Goal: Task Accomplishment & Management: Use online tool/utility

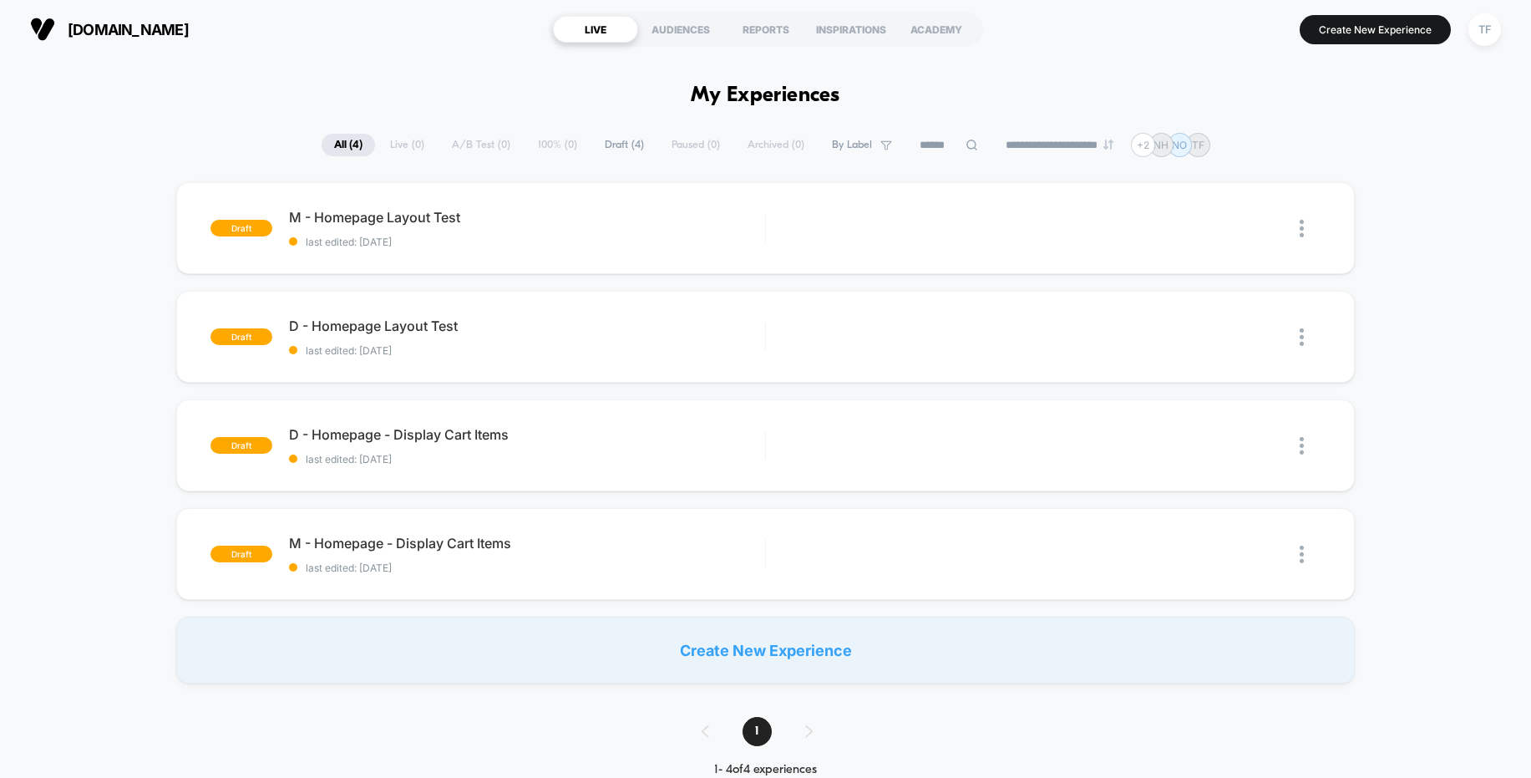
click at [145, 26] on span "[DOMAIN_NAME]" at bounding box center [128, 30] width 121 height 18
click at [1485, 25] on div "TF" at bounding box center [1485, 29] width 33 height 33
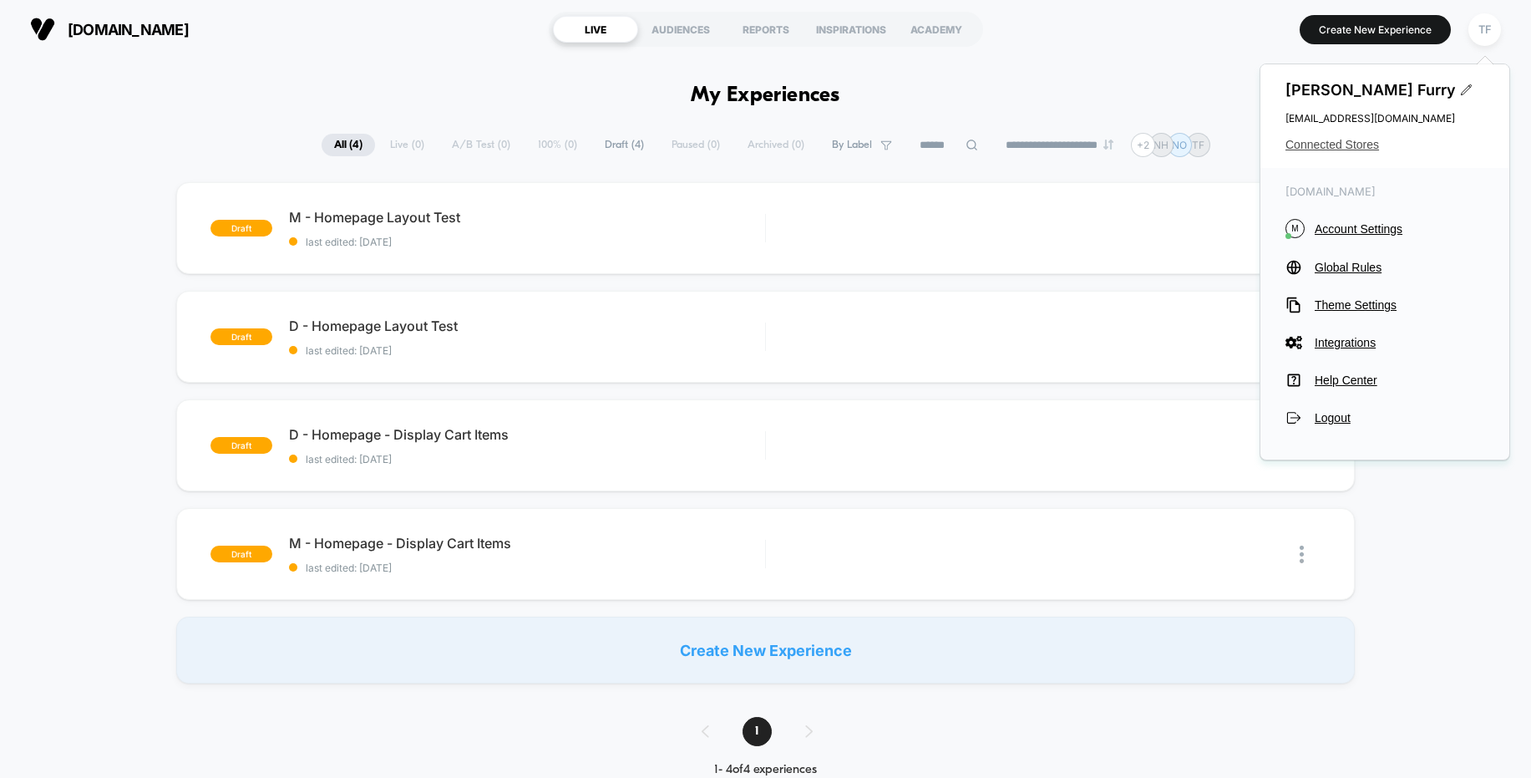
click at [1368, 145] on span "Connected Stores" at bounding box center [1385, 144] width 199 height 13
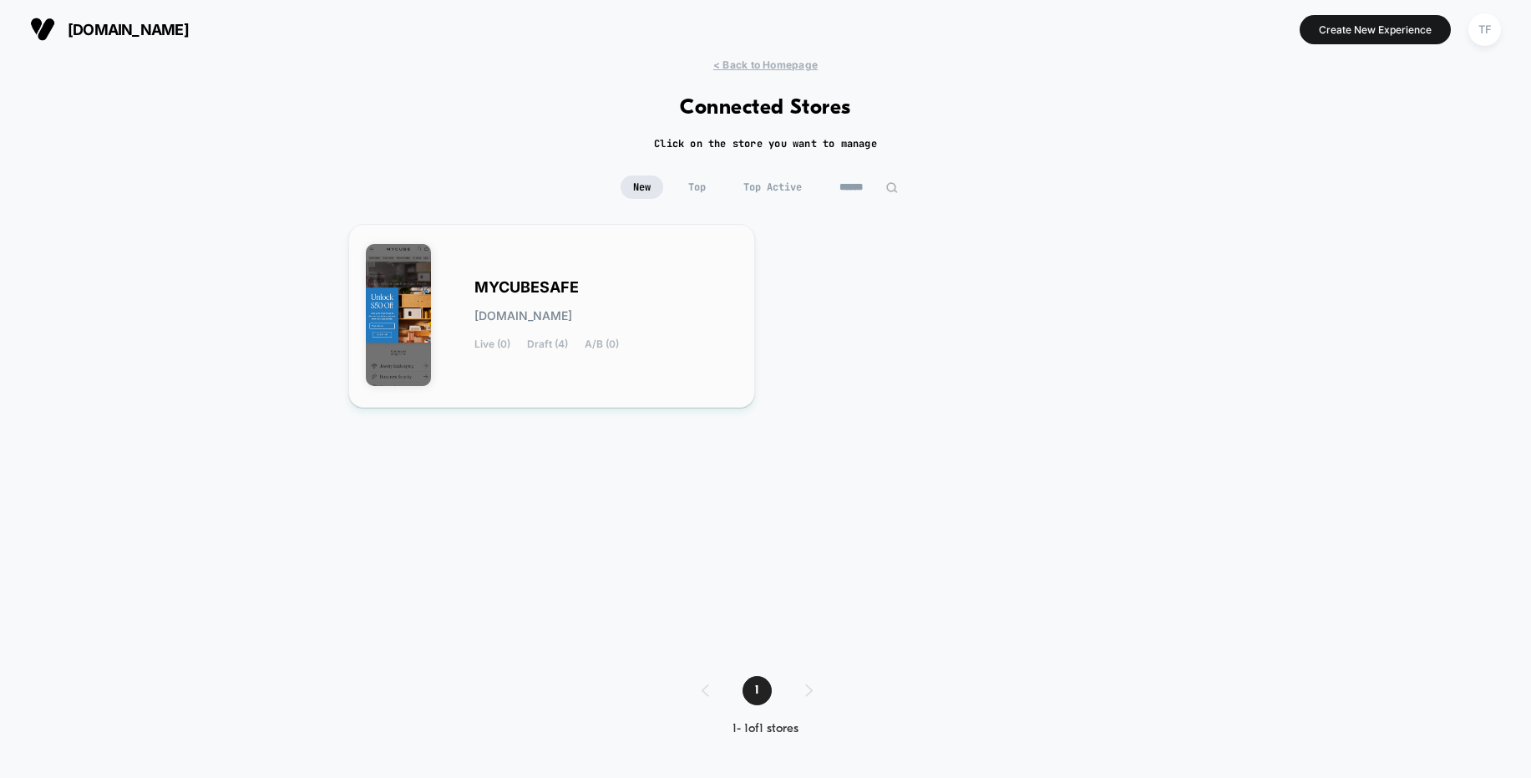
click at [613, 293] on div "MYCUBESAFE [DOMAIN_NAME] Live (0) Draft (4) A/B (0)" at bounding box center [607, 316] width 264 height 69
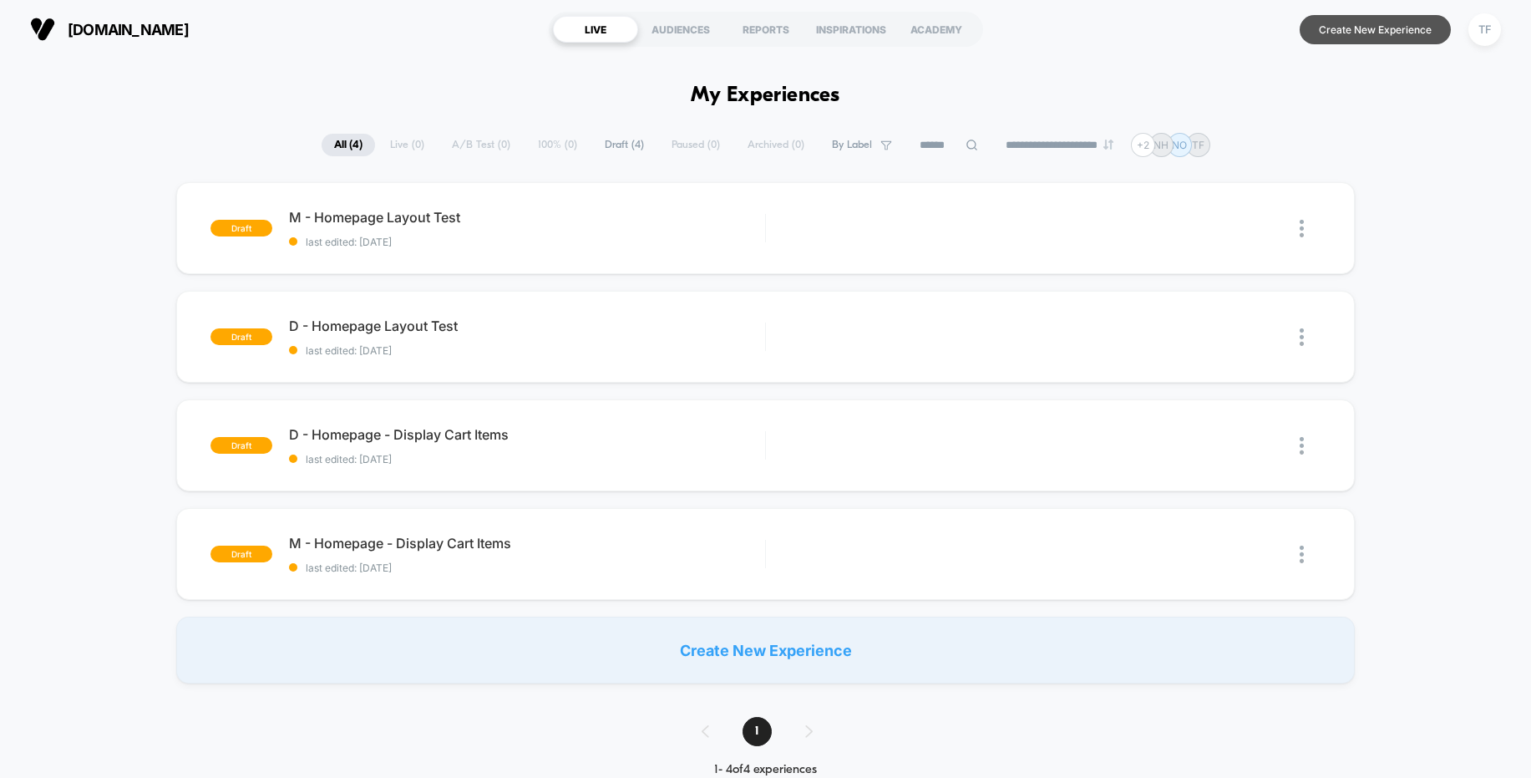
click at [1342, 27] on button "Create New Experience" at bounding box center [1375, 29] width 151 height 29
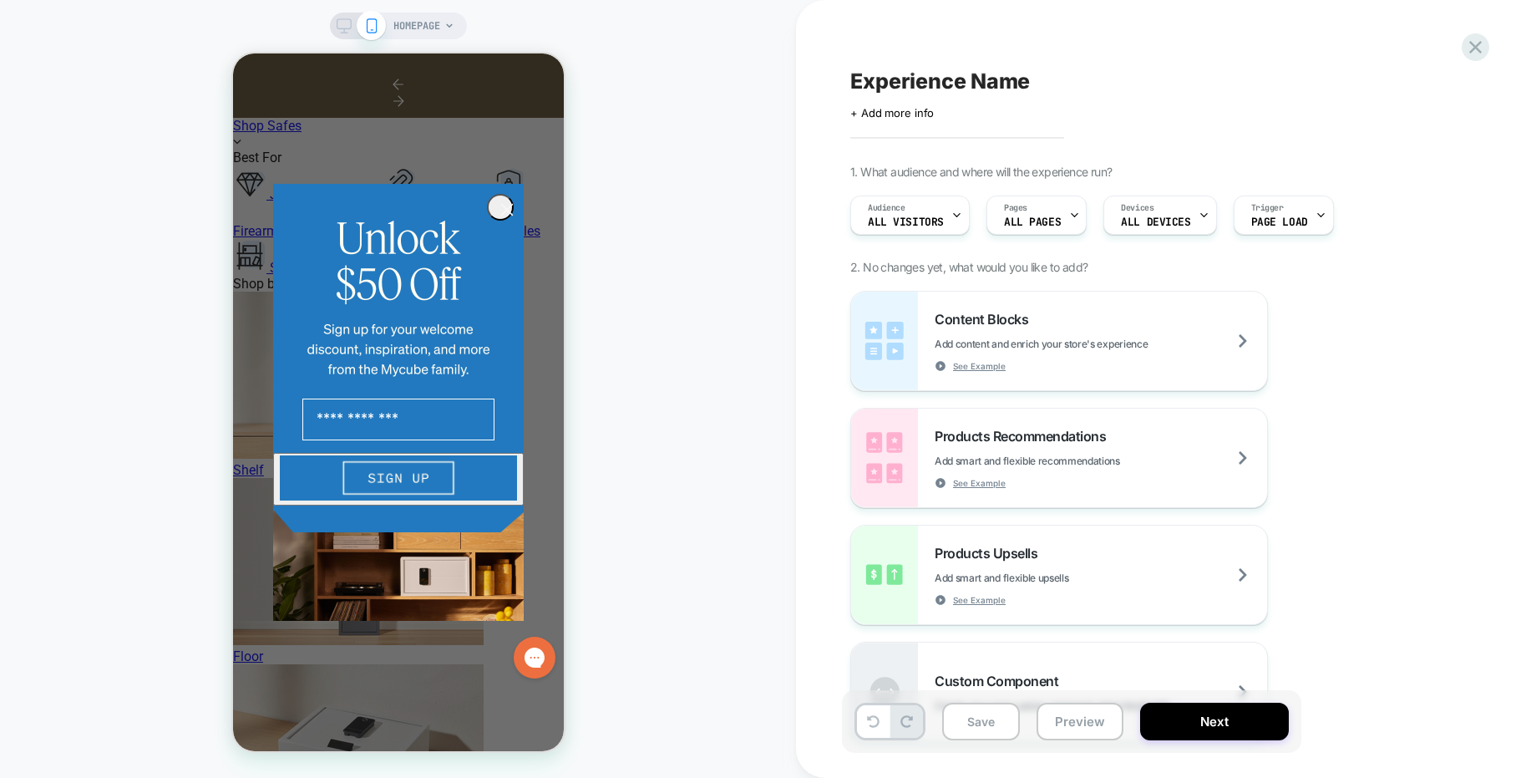
click at [934, 216] on span "All Visitors" at bounding box center [906, 222] width 76 height 12
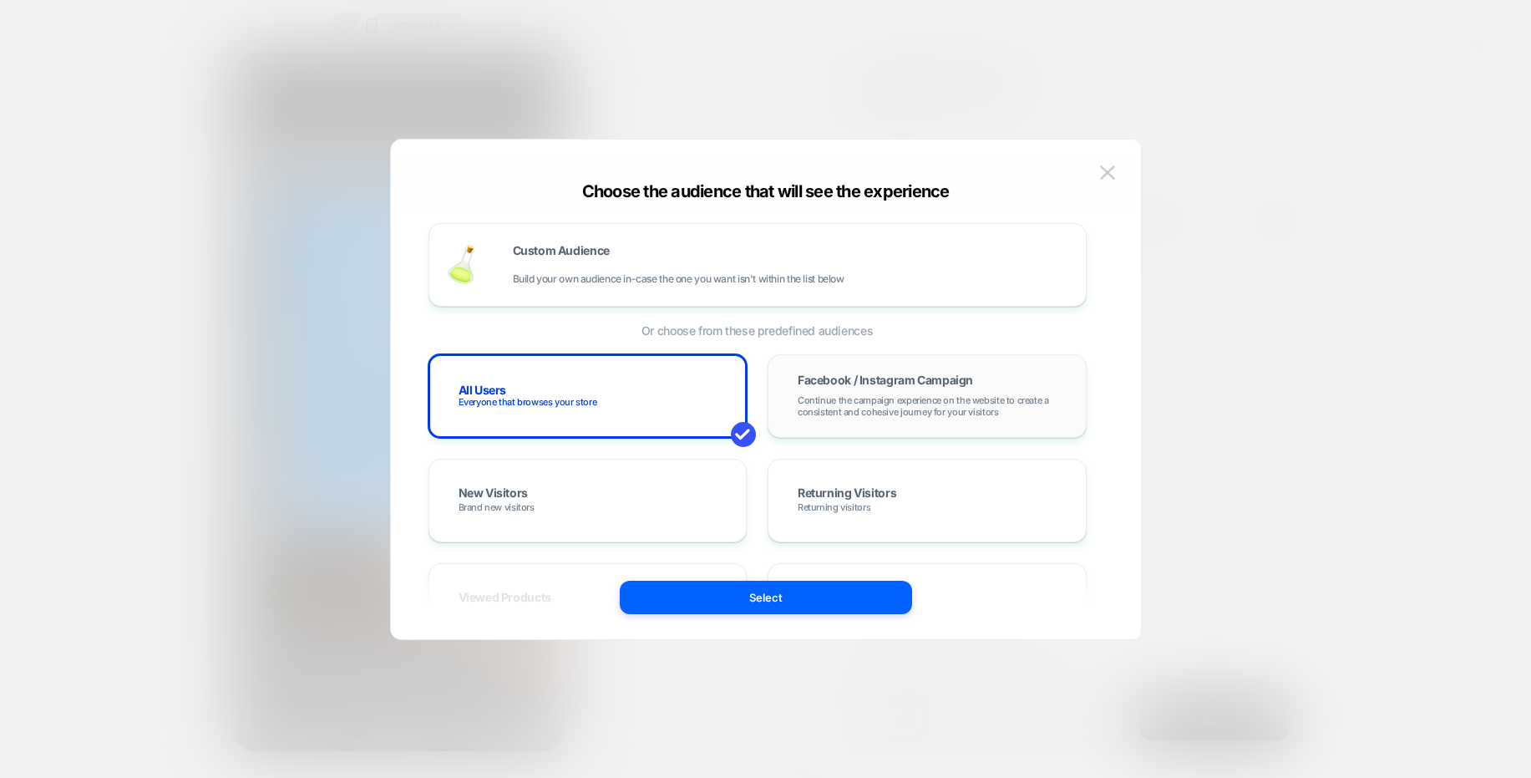
click at [941, 393] on div "Facebook / Instagram Campaign Continue the campaign experience on the website t…" at bounding box center [927, 396] width 284 height 48
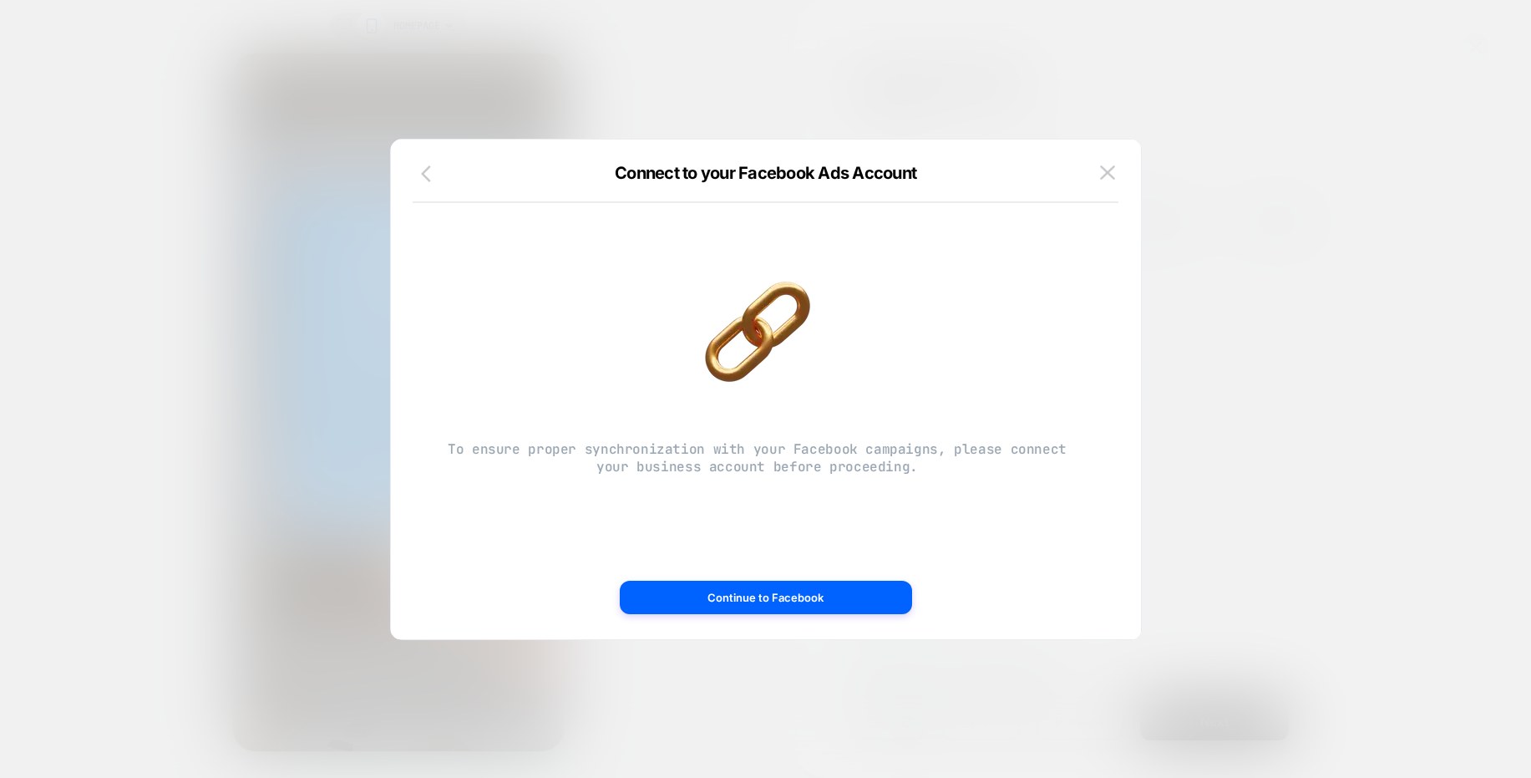
click at [429, 170] on icon "button" at bounding box center [431, 174] width 20 height 20
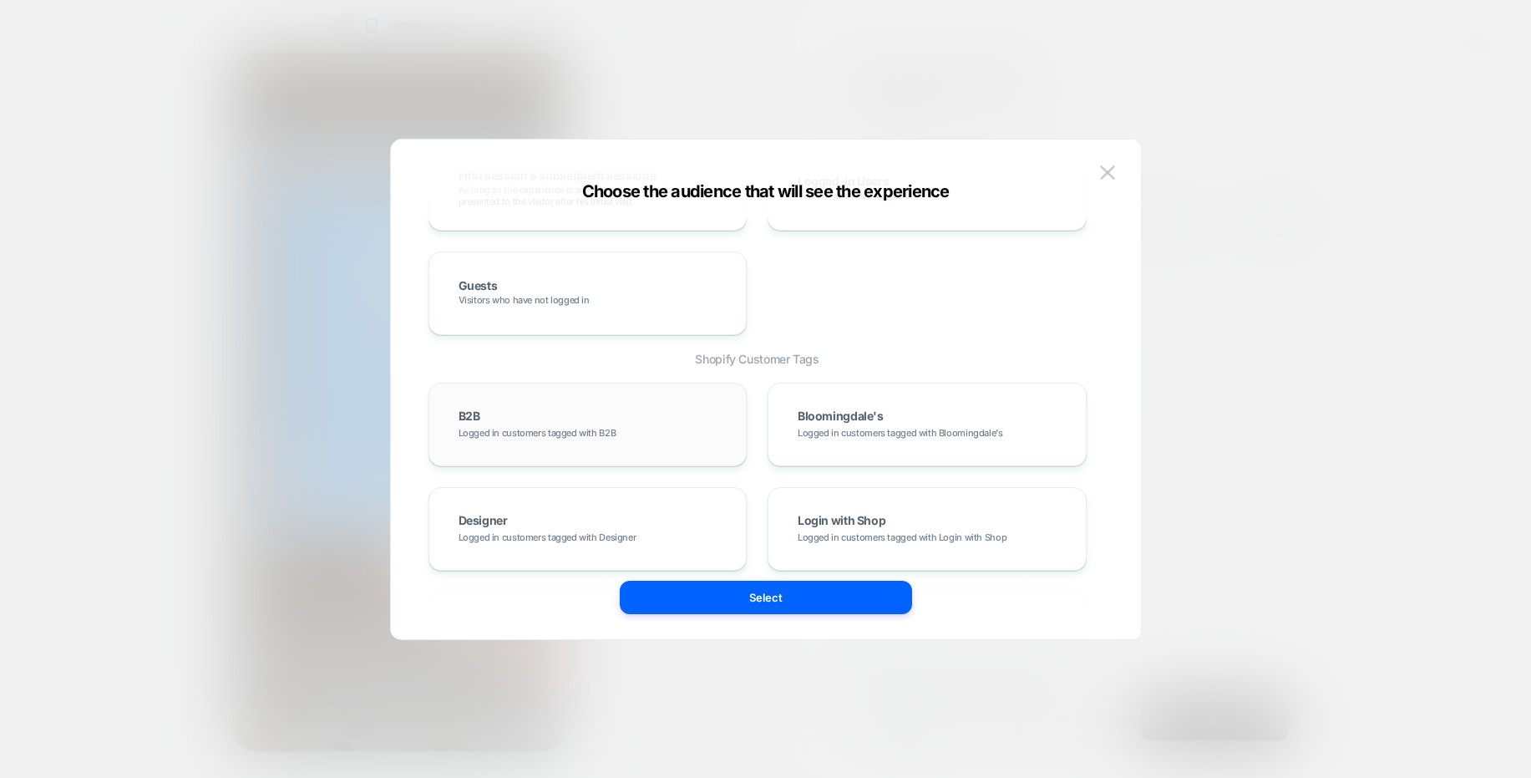
scroll to position [728, 0]
click at [1100, 171] on img at bounding box center [1107, 172] width 15 height 14
